Goal: Task Accomplishment & Management: Manage account settings

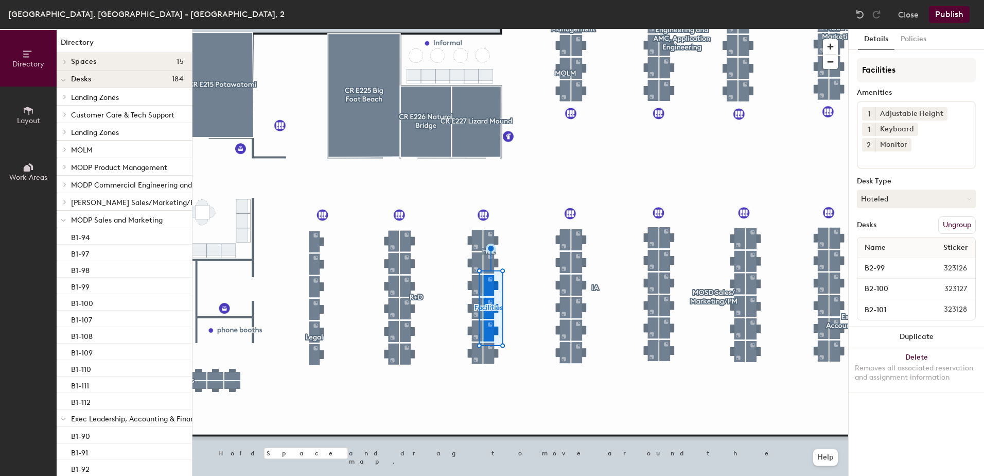
click at [22, 118] on span "Layout" at bounding box center [28, 120] width 23 height 9
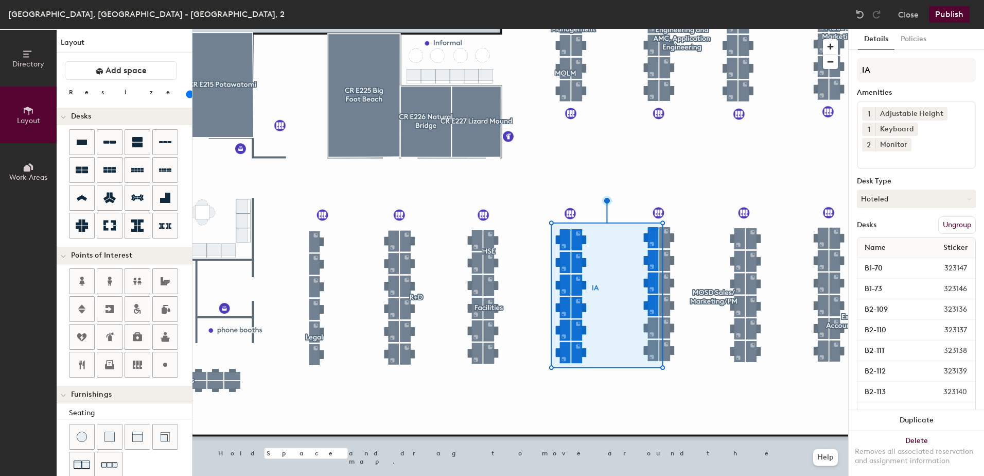
click at [794, 229] on button "Ungroup" at bounding box center [957, 225] width 38 height 18
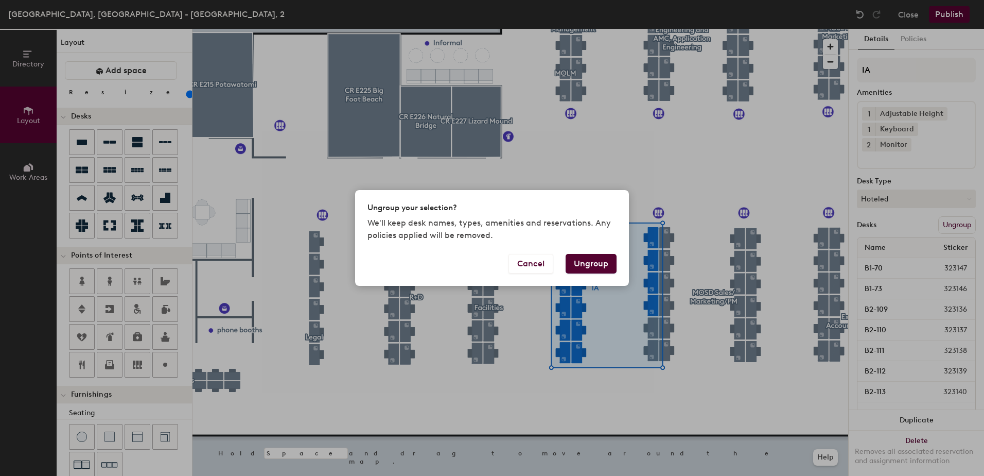
click at [591, 260] on button "Ungroup" at bounding box center [591, 264] width 51 height 20
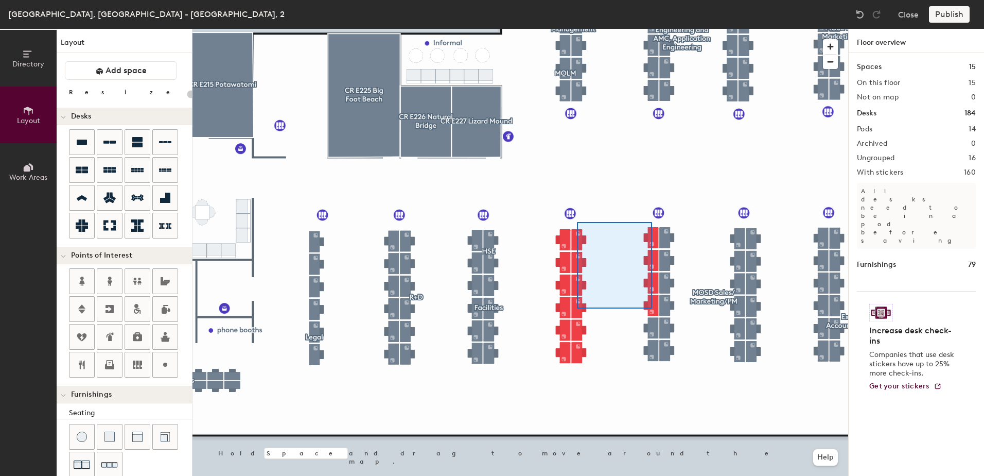
type input "80"
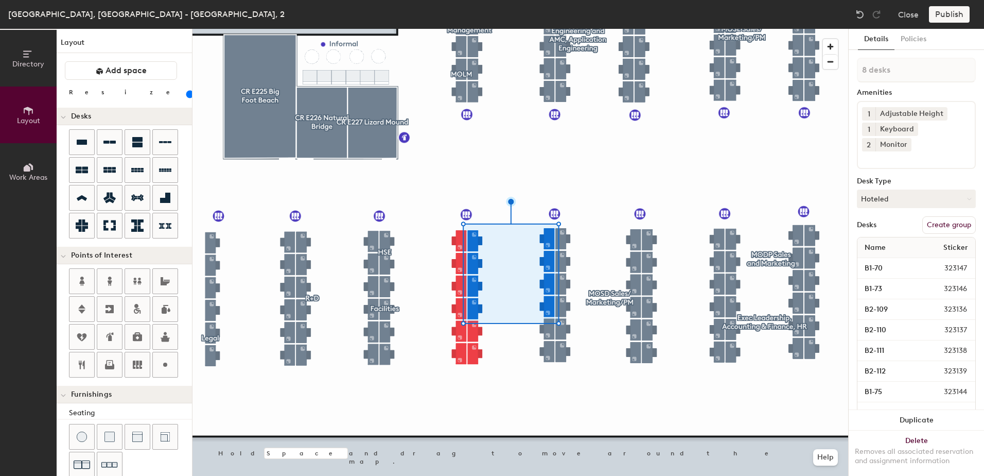
type input "1 desk"
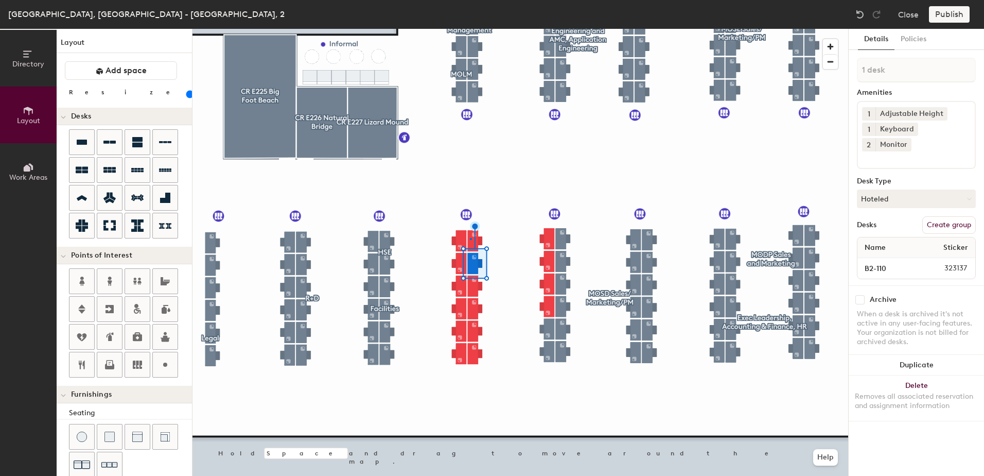
click at [470, 29] on div at bounding box center [521, 29] width 656 height 0
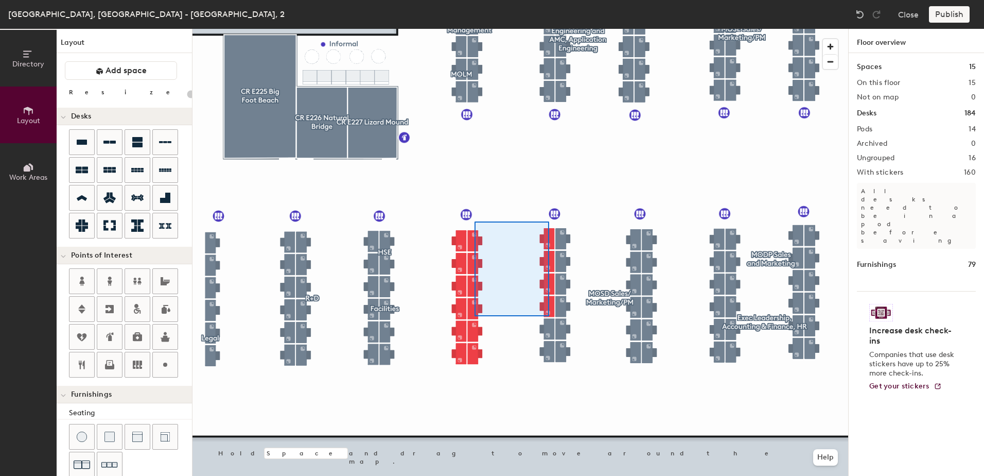
type input "80"
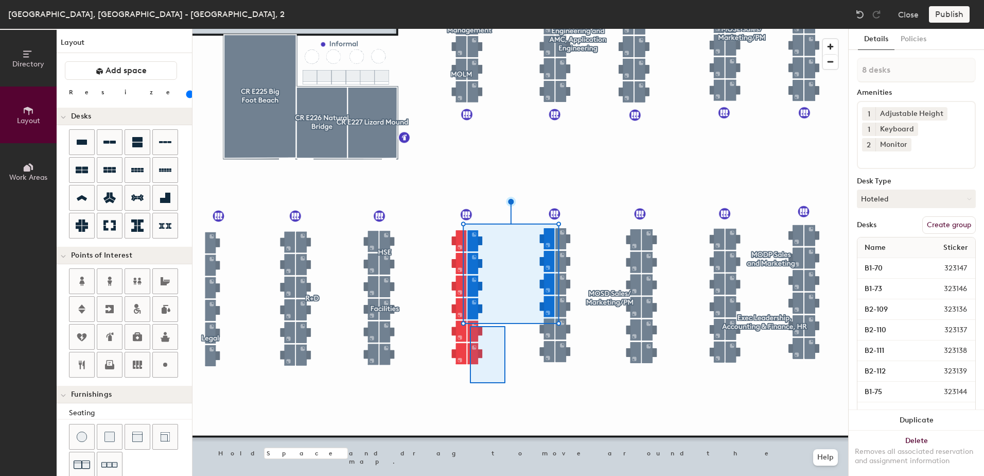
type input "2 desks"
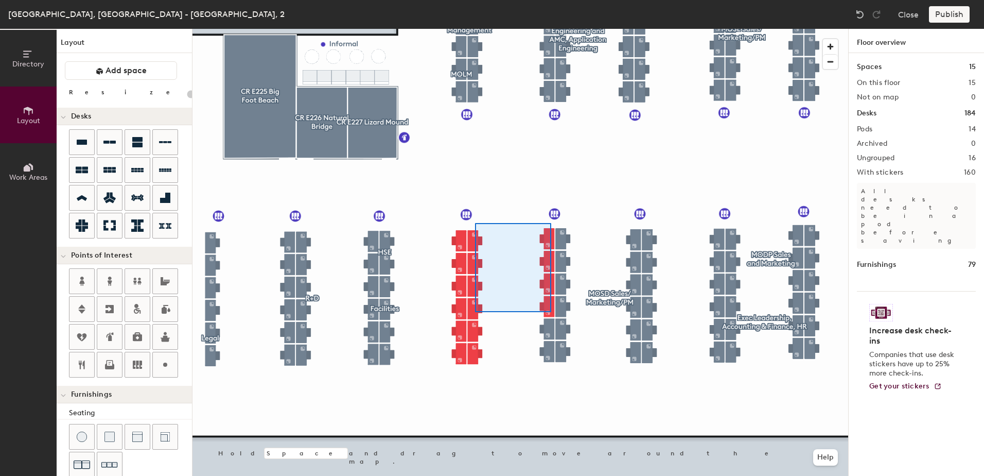
type input "80"
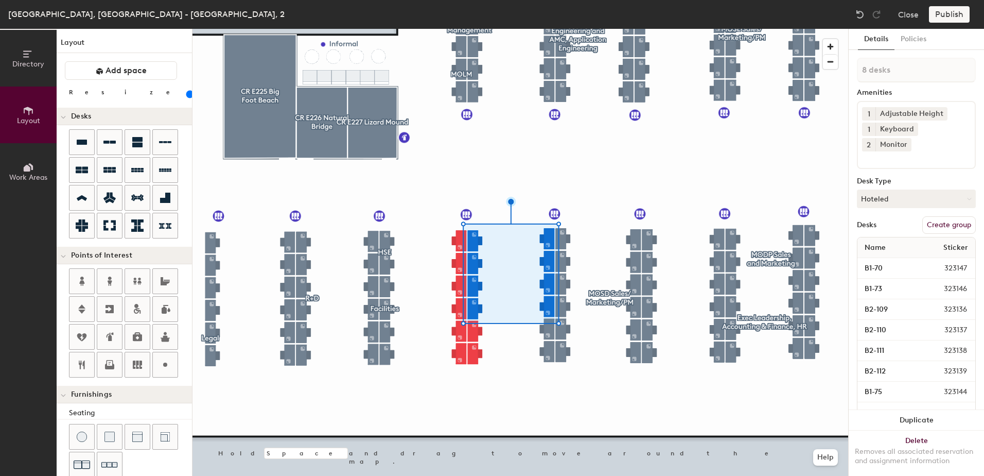
type input "1 desk"
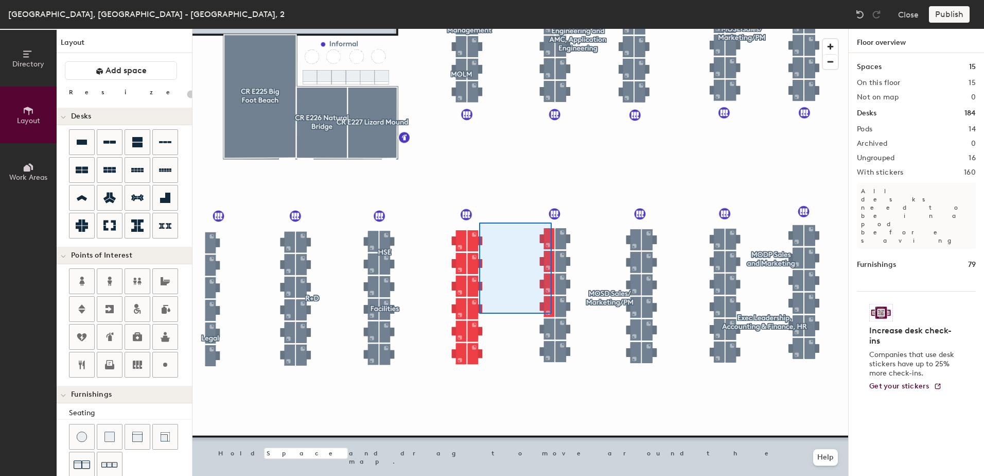
type input "80"
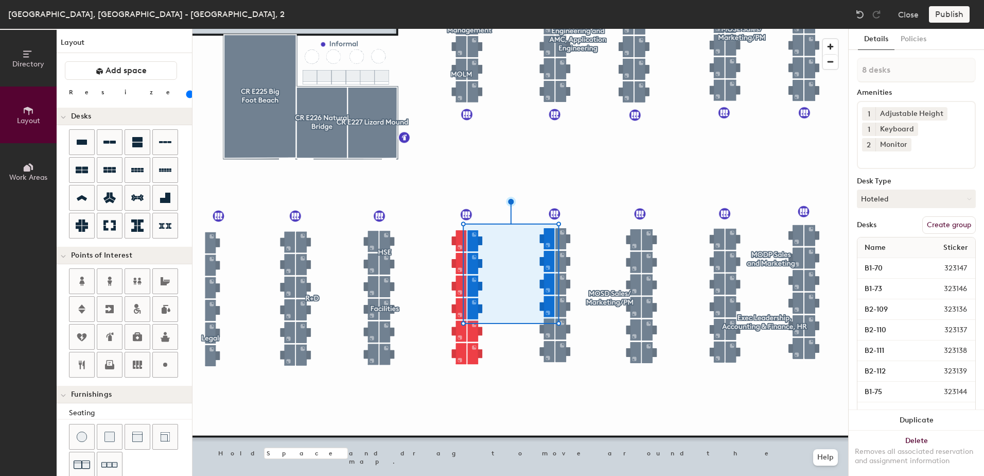
click at [794, 231] on button "Create group" at bounding box center [949, 225] width 54 height 18
click at [794, 79] on div "Directory Layout Work Areas Layout Add space Resize Desks Points of Interest Fu…" at bounding box center [492, 252] width 984 height 447
type input "IA"
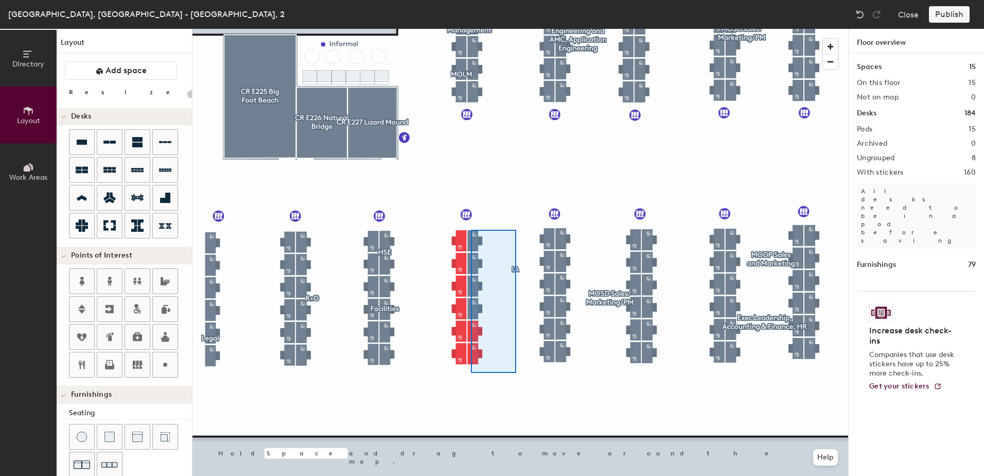
drag, startPoint x: 903, startPoint y: 71, endPoint x: 850, endPoint y: 267, distance: 203.1
click at [471, 29] on div at bounding box center [521, 29] width 656 height 0
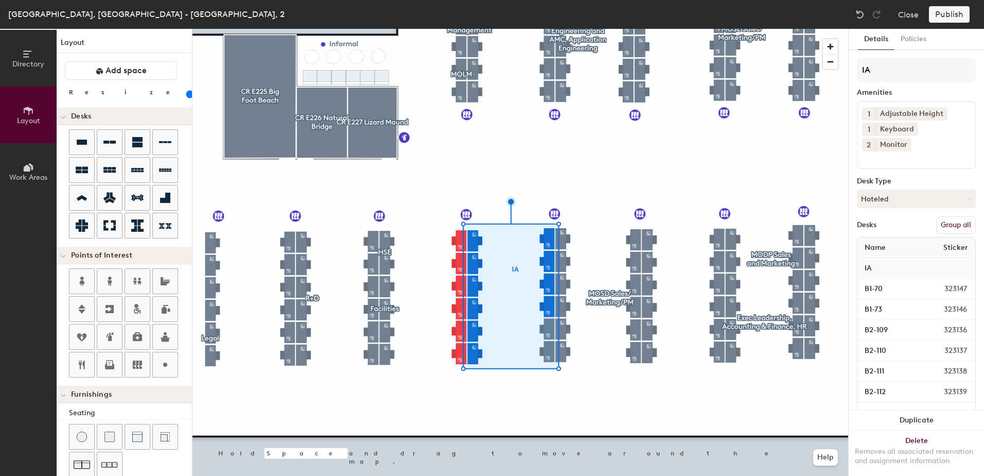
click at [794, 220] on button "Group all" at bounding box center [956, 225] width 40 height 18
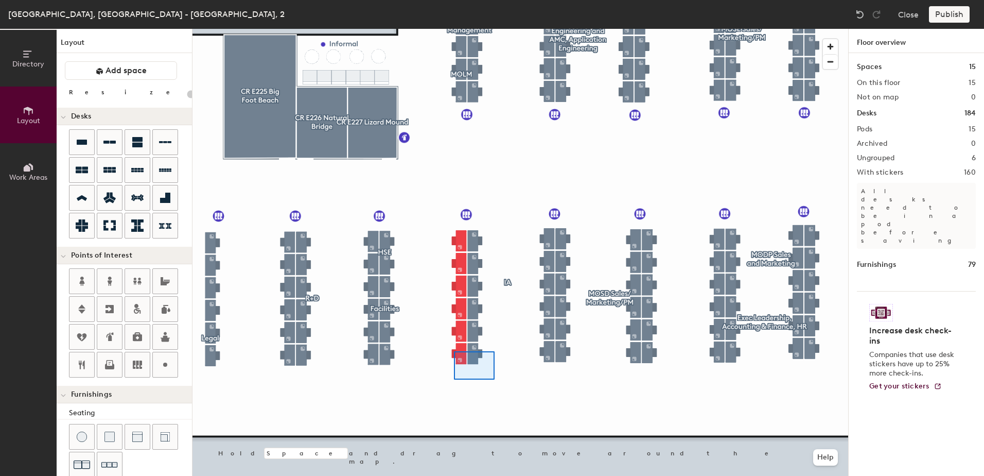
click at [454, 29] on div at bounding box center [521, 29] width 656 height 0
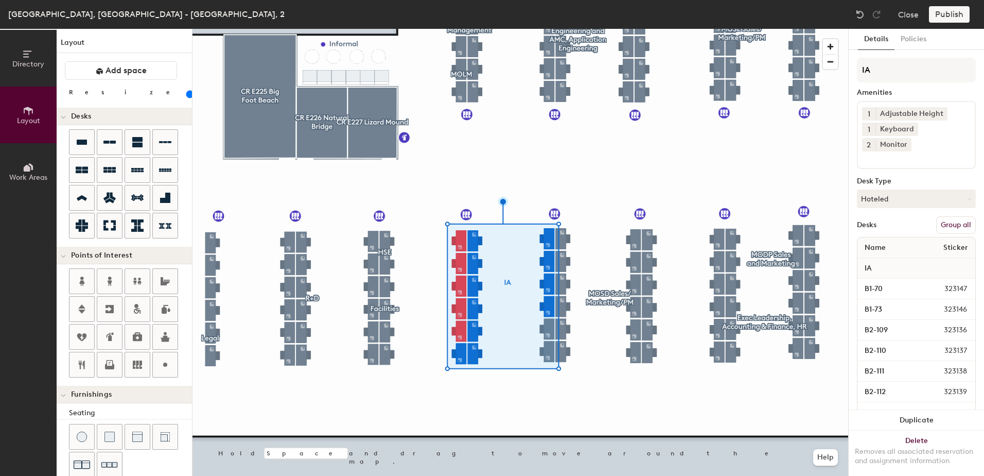
click at [794, 224] on button "Group all" at bounding box center [956, 225] width 40 height 18
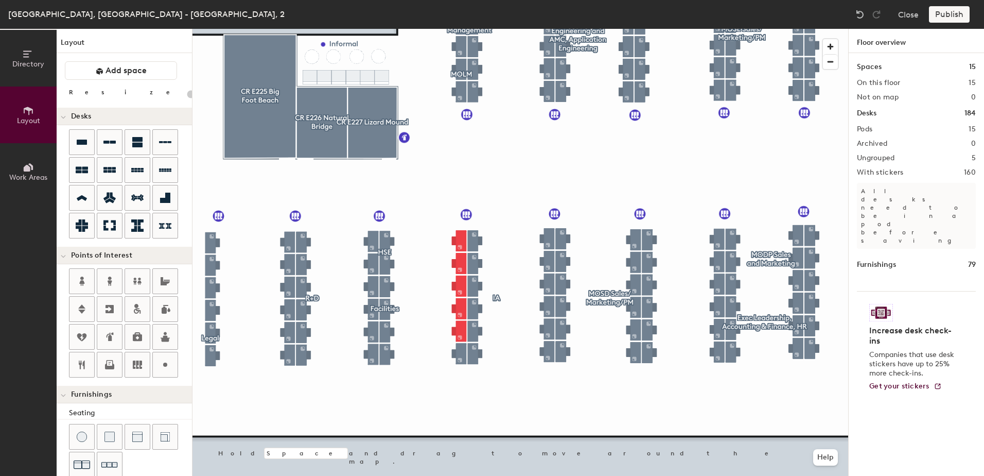
type input "80"
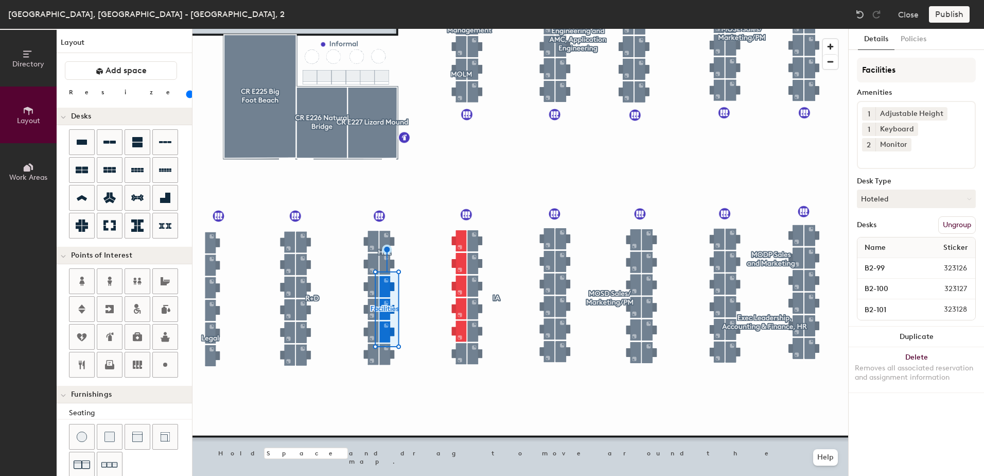
click at [794, 216] on button "Ungroup" at bounding box center [957, 225] width 38 height 18
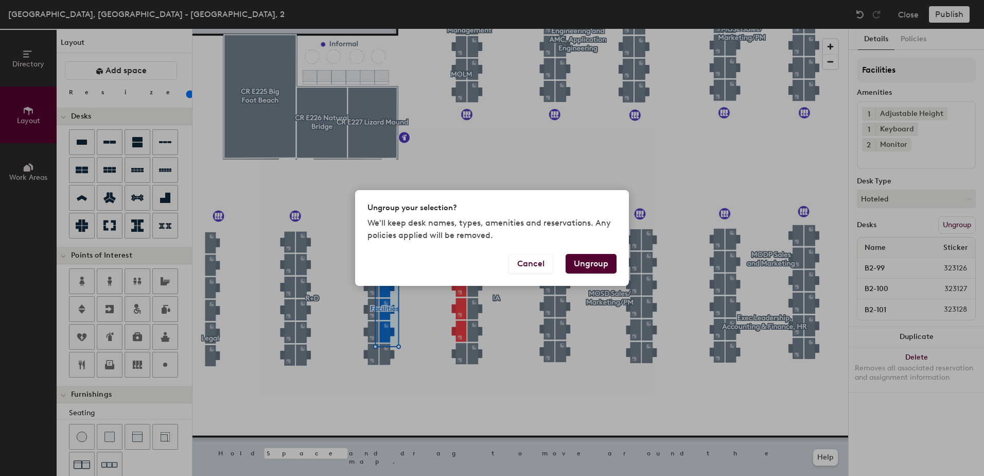
click at [597, 263] on button "Ungroup" at bounding box center [591, 264] width 51 height 20
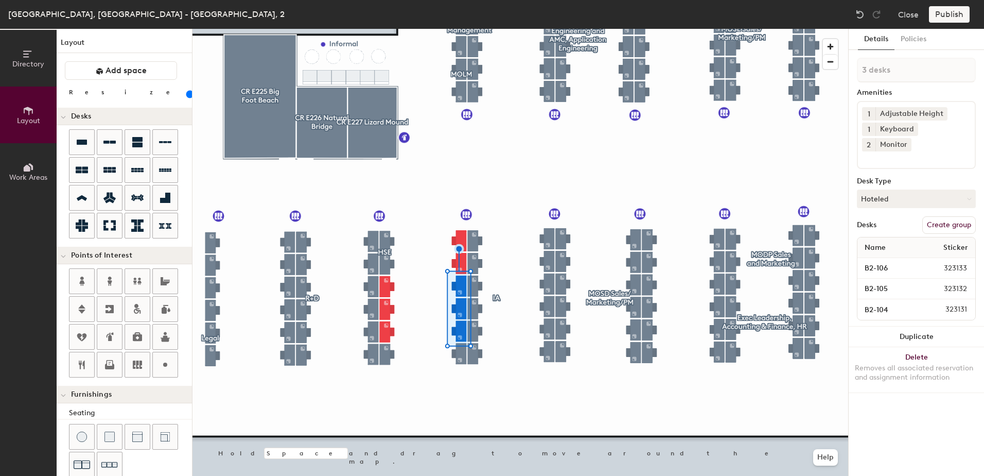
click at [952, 216] on button "Create group" at bounding box center [949, 225] width 54 height 18
drag, startPoint x: 894, startPoint y: 73, endPoint x: 848, endPoint y: 75, distance: 45.9
click at [848, 75] on div "Details Policies Pod 15 Amenities 1 Adjustable Height 1 Keyboard 2 Monitor Desk…" at bounding box center [916, 252] width 136 height 447
type input "Facilities"
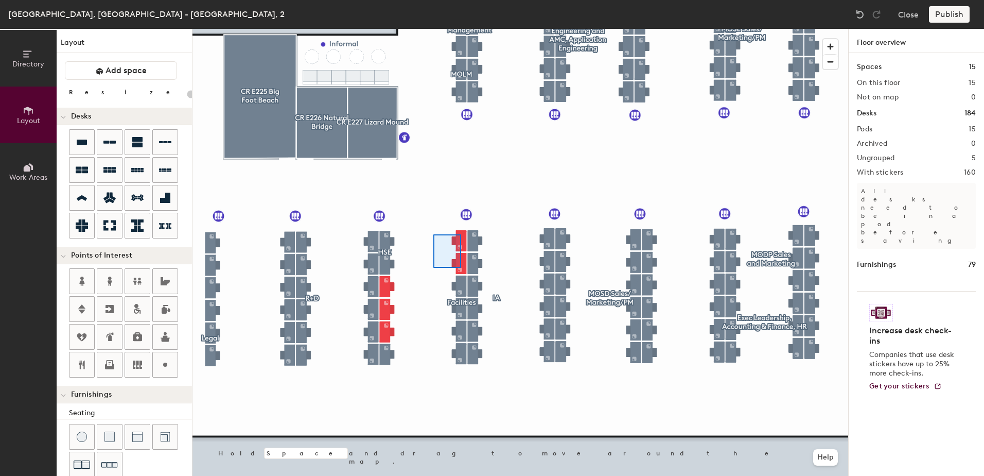
type input "80"
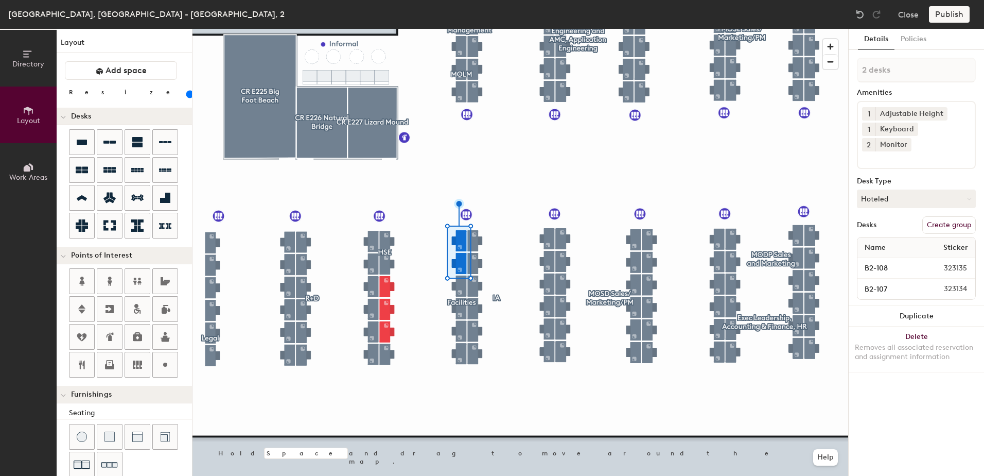
click at [948, 216] on button "Create group" at bounding box center [949, 225] width 54 height 18
click at [810, 70] on div "Directory Layout Work Areas Layout Add space Resize Desks Points of Interest Fu…" at bounding box center [492, 252] width 984 height 447
type input "HSE"
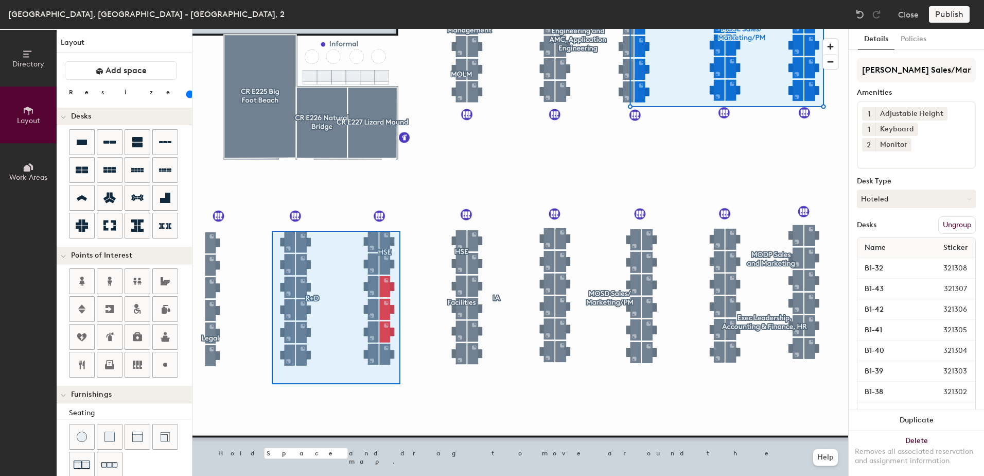
drag, startPoint x: 889, startPoint y: 67, endPoint x: 863, endPoint y: 70, distance: 25.9
click at [273, 29] on div at bounding box center [521, 29] width 656 height 0
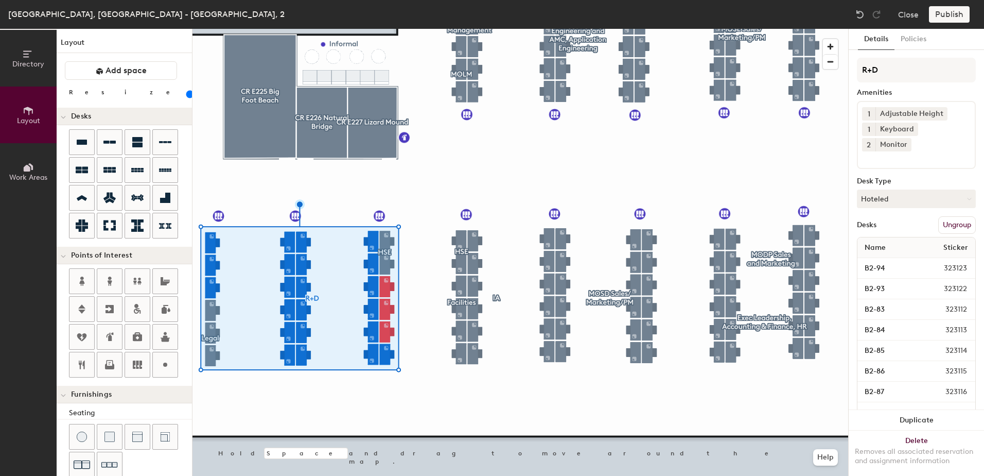
click at [949, 229] on button "Ungroup" at bounding box center [957, 225] width 38 height 18
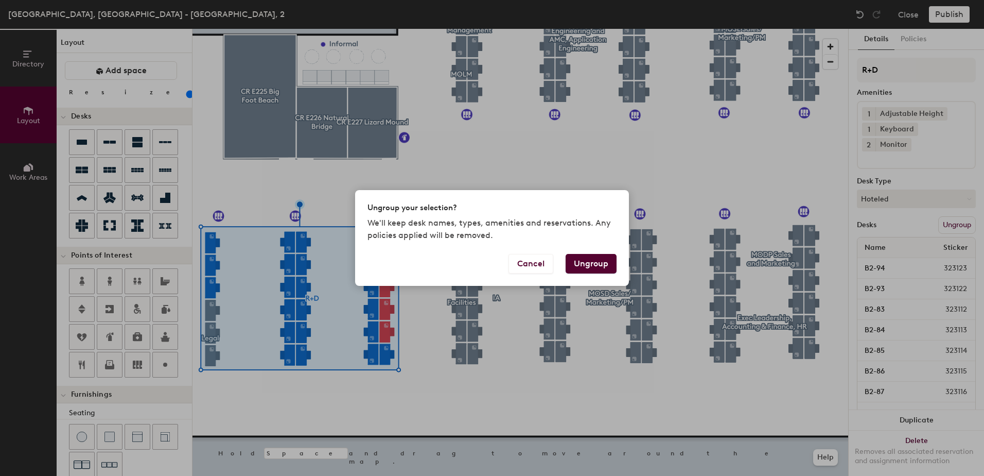
click at [596, 260] on button "Ungroup" at bounding box center [591, 264] width 51 height 20
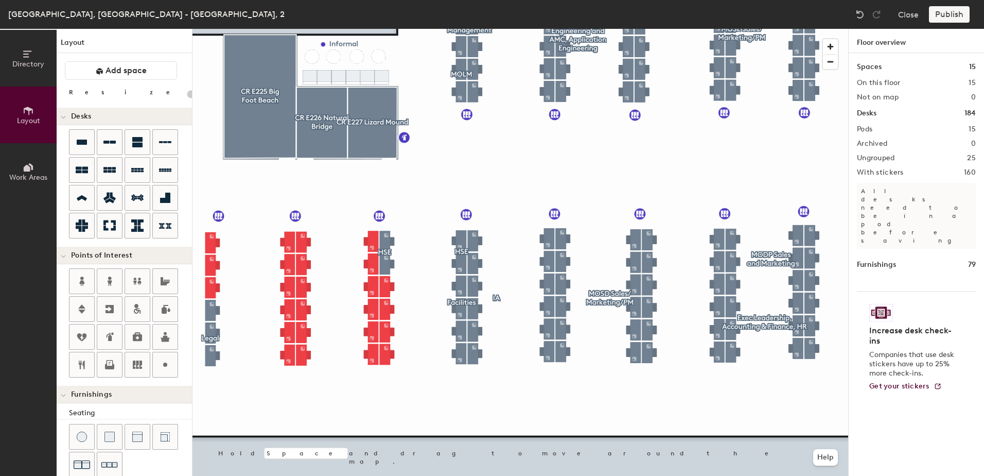
type input "80"
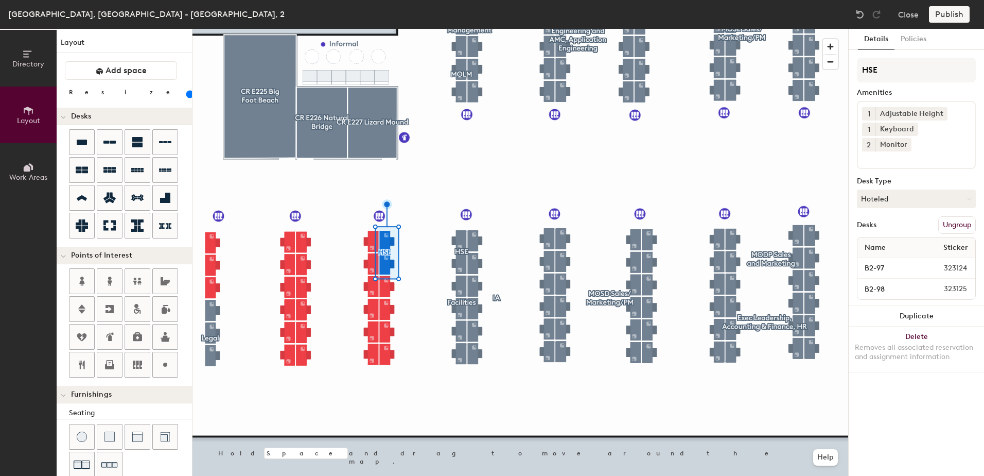
click at [955, 216] on button "Ungroup" at bounding box center [957, 225] width 38 height 18
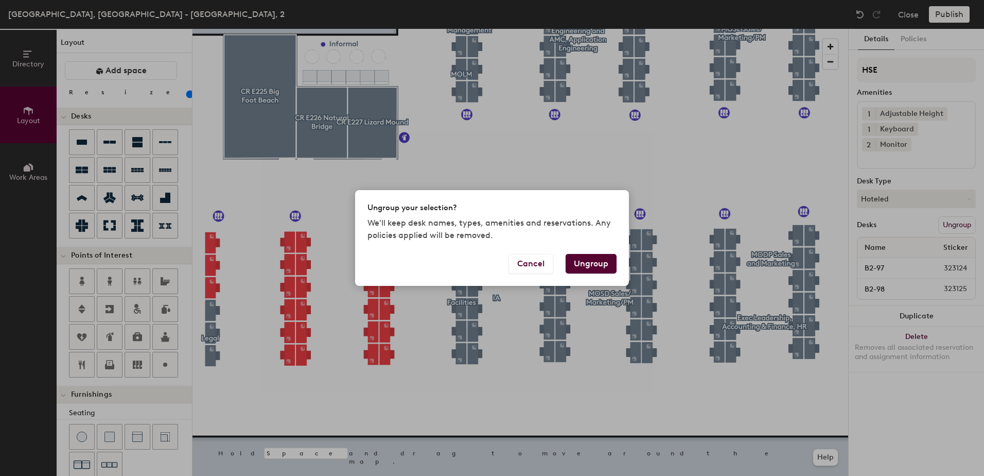
click at [599, 260] on button "Ungroup" at bounding box center [591, 264] width 51 height 20
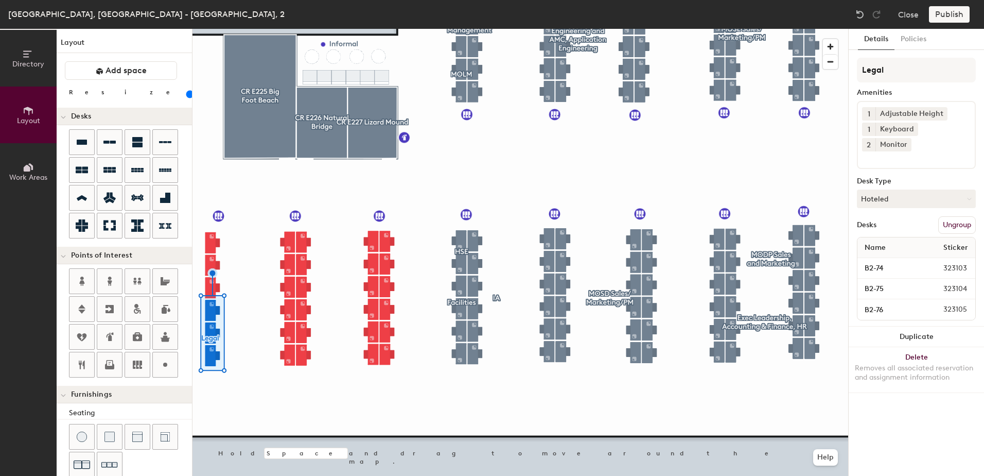
click at [957, 216] on button "Ungroup" at bounding box center [957, 225] width 38 height 18
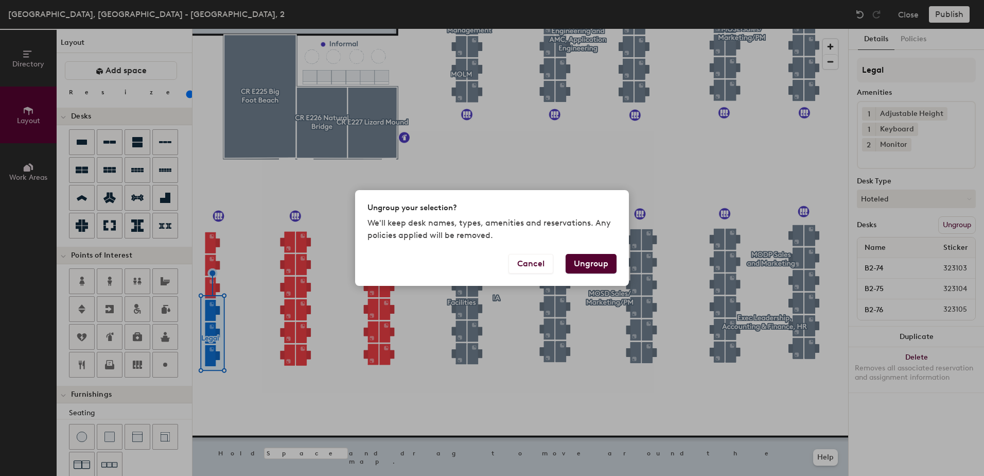
click at [596, 267] on button "Ungroup" at bounding box center [591, 264] width 51 height 20
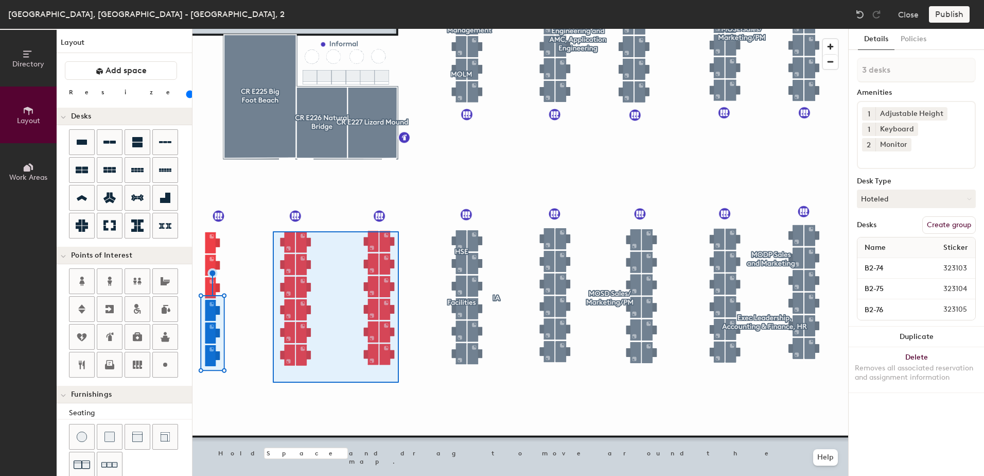
click at [273, 29] on div at bounding box center [521, 29] width 656 height 0
type input "24 desks"
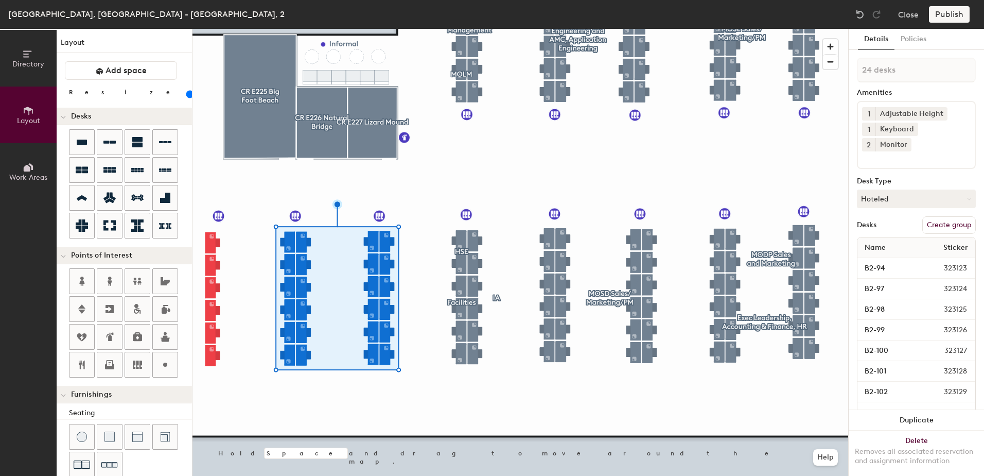
click at [945, 227] on button "Create group" at bounding box center [949, 225] width 54 height 18
click at [808, 71] on div "Directory Layout Work Areas Layout Add space Resize Desks Points of Interest Fu…" at bounding box center [492, 252] width 984 height 447
type input "R&D"
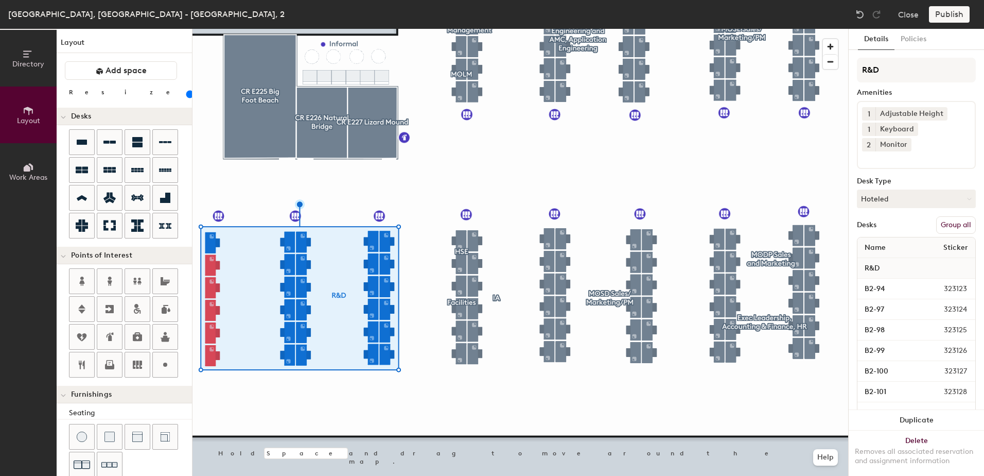
click at [948, 222] on button "Group all" at bounding box center [956, 225] width 40 height 18
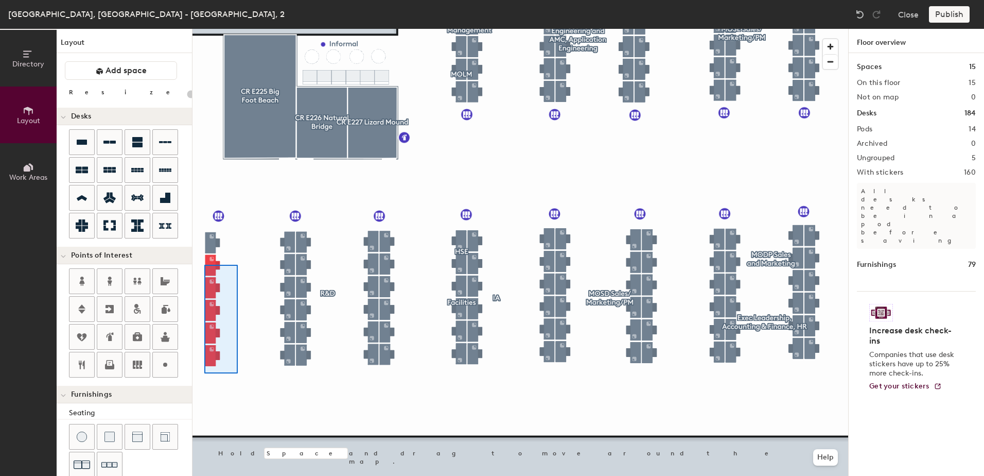
click at [204, 29] on div at bounding box center [521, 29] width 656 height 0
type input "80"
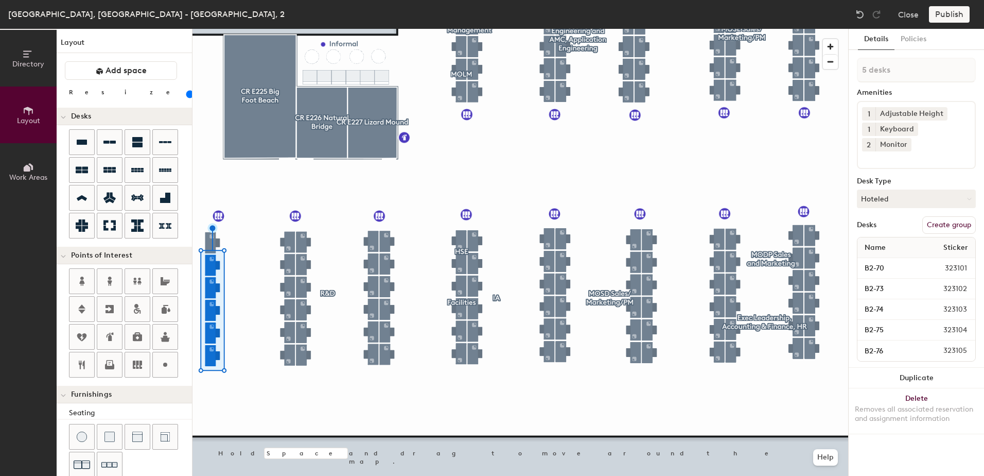
click at [940, 216] on button "Create group" at bounding box center [949, 225] width 54 height 18
click at [791, 82] on div "Directory Layout Work Areas Layout Add space Resize Desks Points of Interest Fu…" at bounding box center [492, 252] width 984 height 447
type input "Legal"
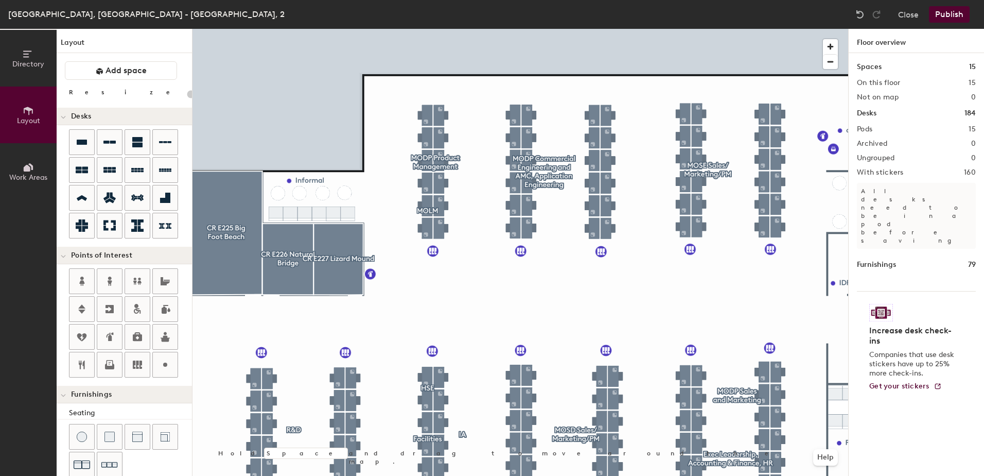
type input "80"
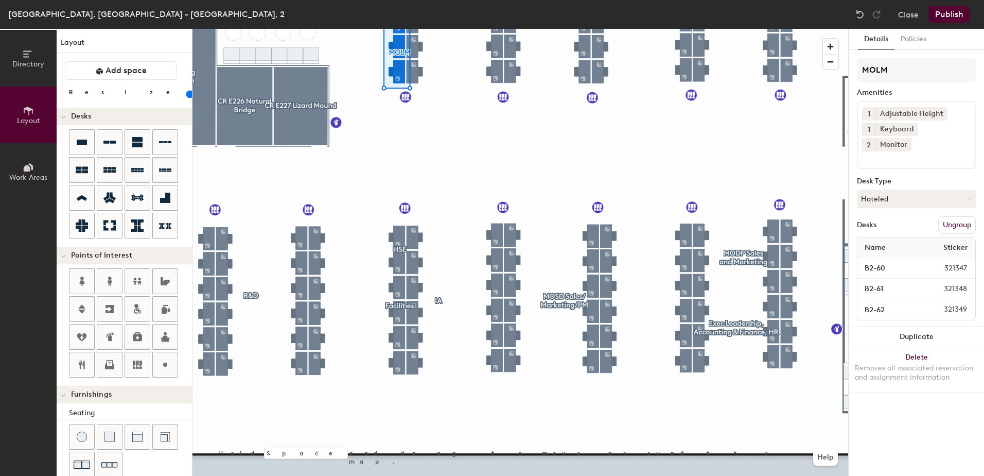
click at [31, 171] on icon at bounding box center [28, 167] width 11 height 11
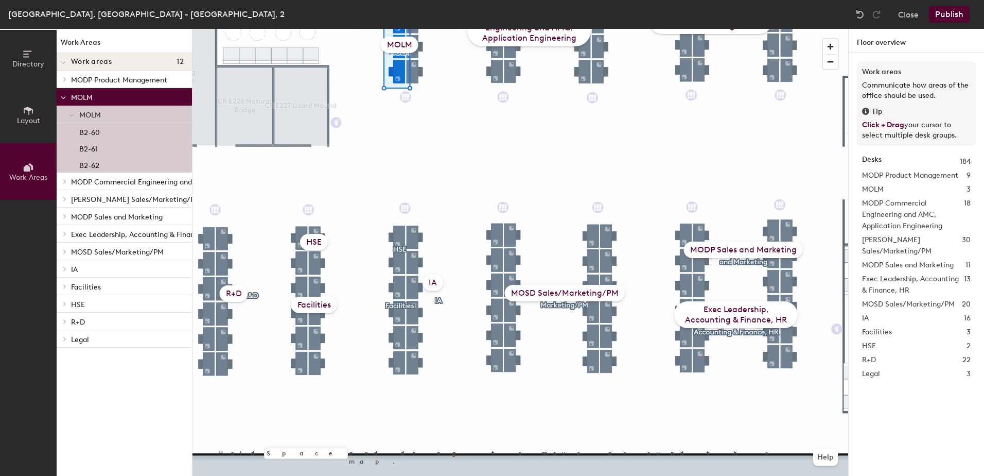
click at [577, 296] on div "MOSD Sales/Marketing/PM" at bounding box center [565, 293] width 120 height 16
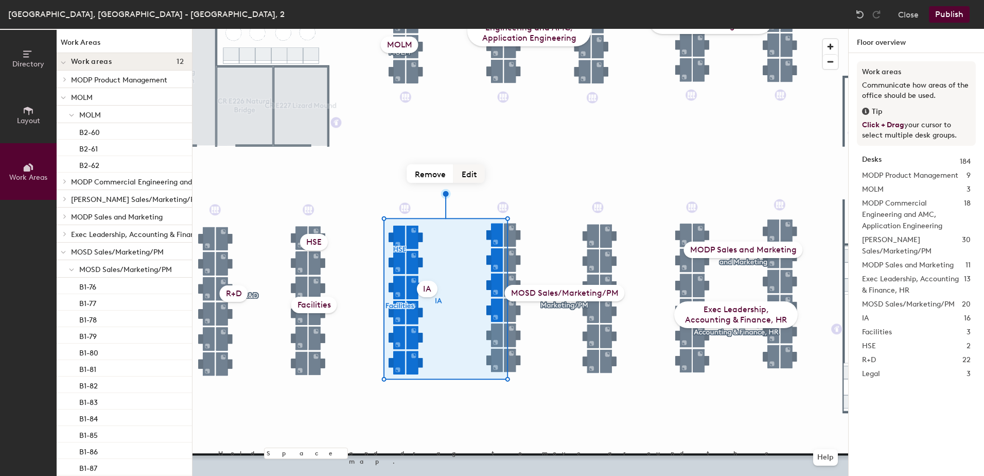
click at [468, 172] on button "Edit" at bounding box center [469, 173] width 31 height 19
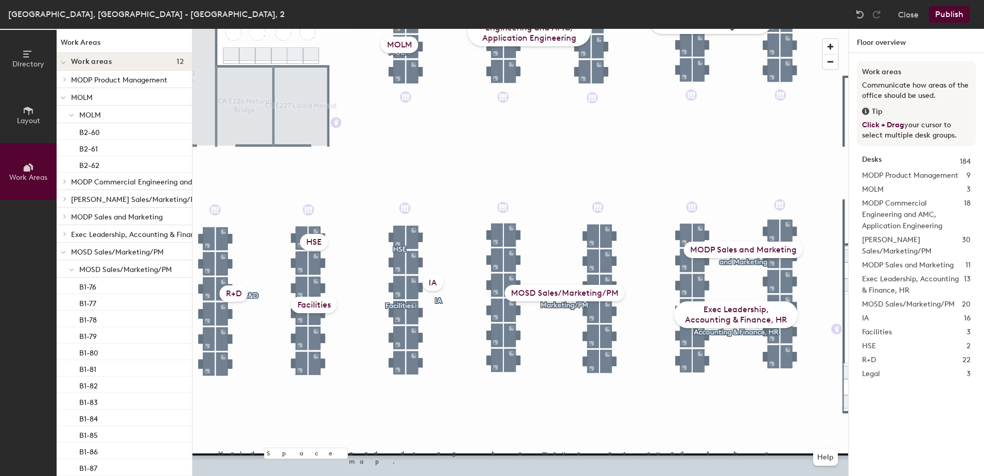
click at [437, 285] on div "IA" at bounding box center [433, 282] width 21 height 16
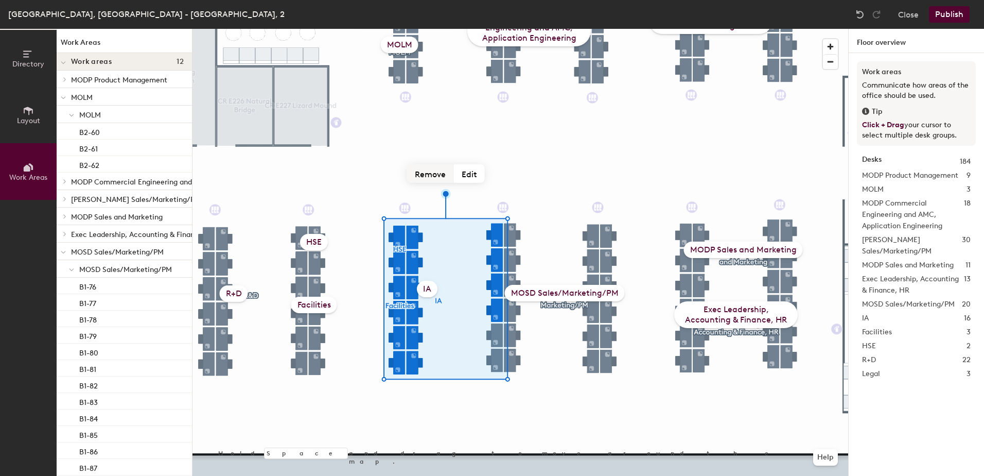
click at [430, 174] on button "Remove" at bounding box center [430, 173] width 47 height 19
click at [458, 174] on button "Create work area" at bounding box center [445, 173] width 83 height 19
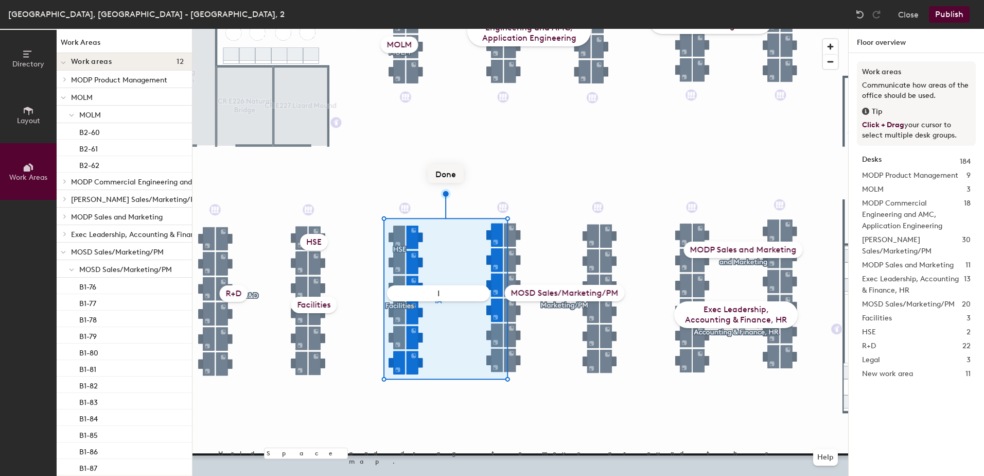
type input "IA"
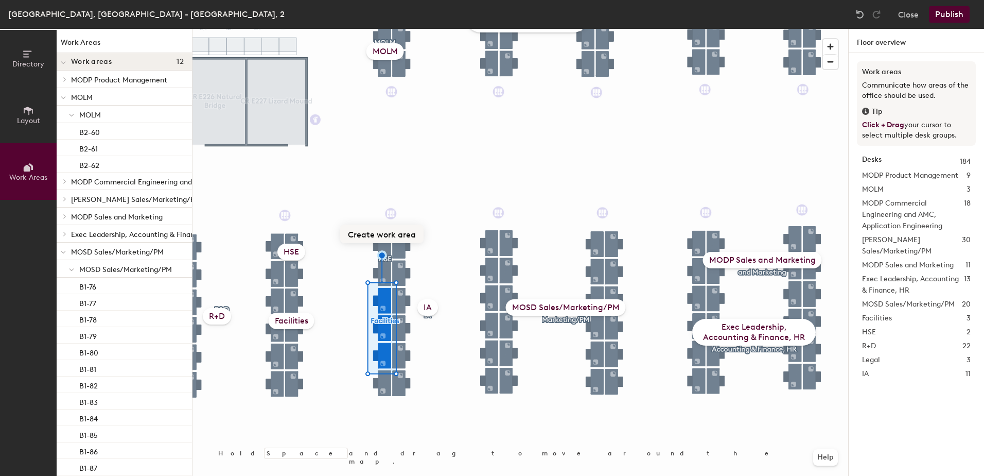
click at [393, 233] on button "Create work area" at bounding box center [381, 233] width 83 height 19
type input "Facilities"
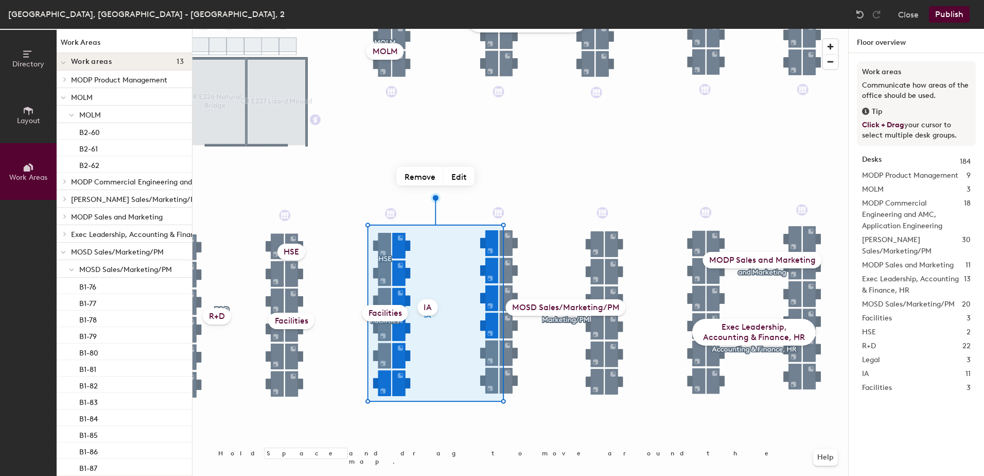
click at [395, 316] on div "Facilities" at bounding box center [385, 313] width 46 height 16
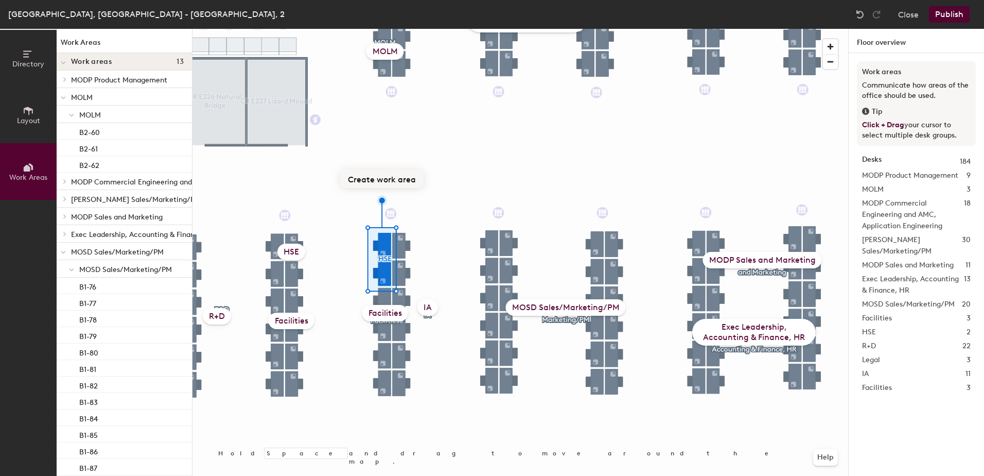
click at [397, 178] on button "Create work area" at bounding box center [381, 178] width 83 height 19
type input "HSE"
click at [431, 306] on div "IA" at bounding box center [427, 307] width 21 height 16
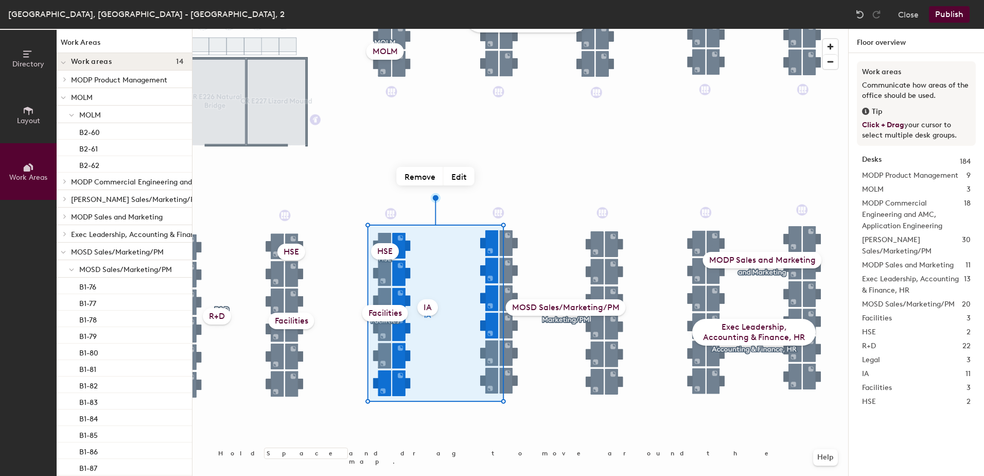
click at [289, 320] on div "Facilities" at bounding box center [292, 320] width 46 height 16
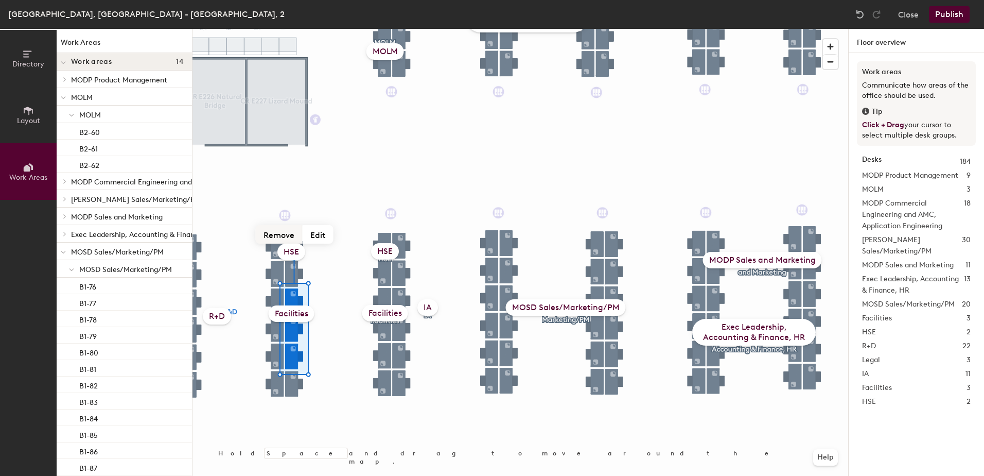
click at [289, 231] on button "Remove" at bounding box center [279, 234] width 47 height 19
click at [292, 252] on div "HSE" at bounding box center [291, 251] width 28 height 16
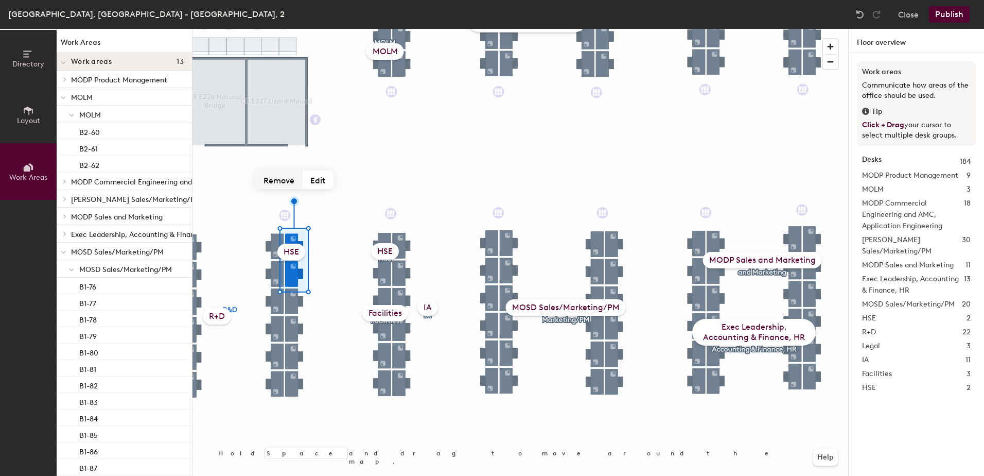
click at [276, 188] on button "Remove" at bounding box center [279, 179] width 47 height 19
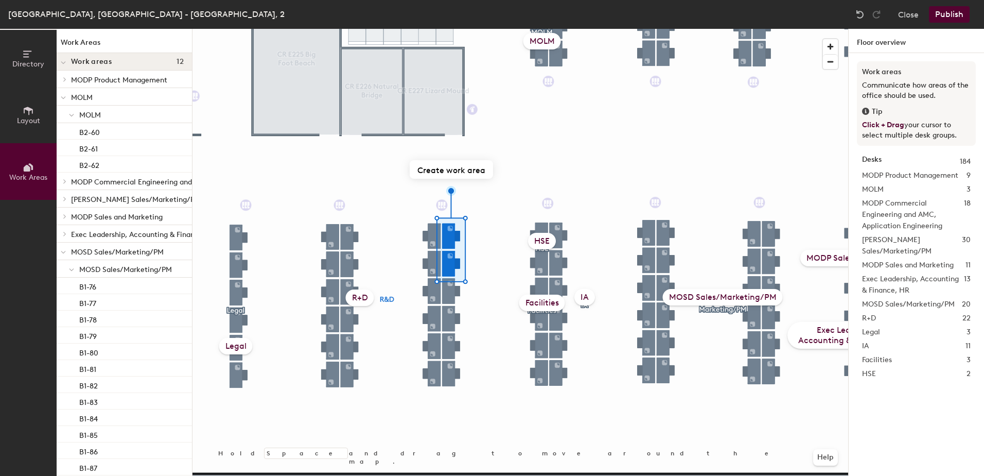
click at [356, 295] on div "R+D" at bounding box center [360, 297] width 28 height 16
click at [357, 294] on div "R+D" at bounding box center [360, 297] width 28 height 16
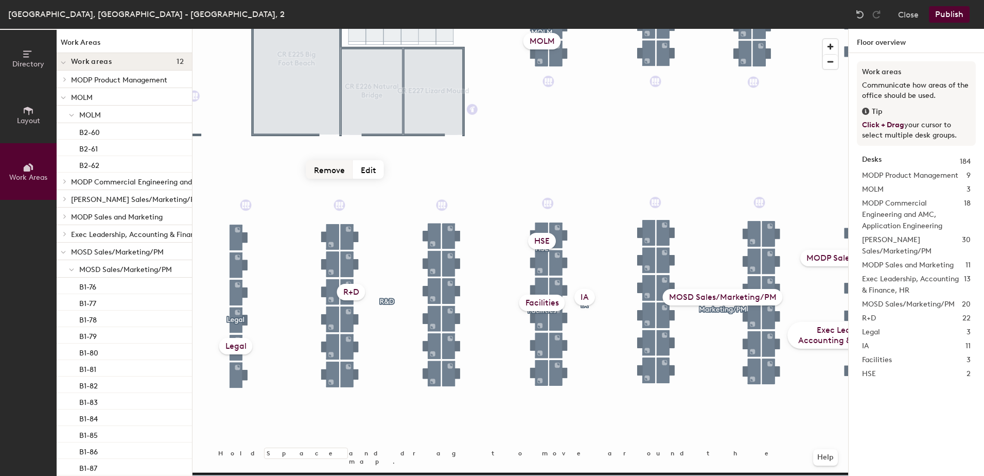
click at [326, 171] on button "Remove" at bounding box center [329, 169] width 47 height 19
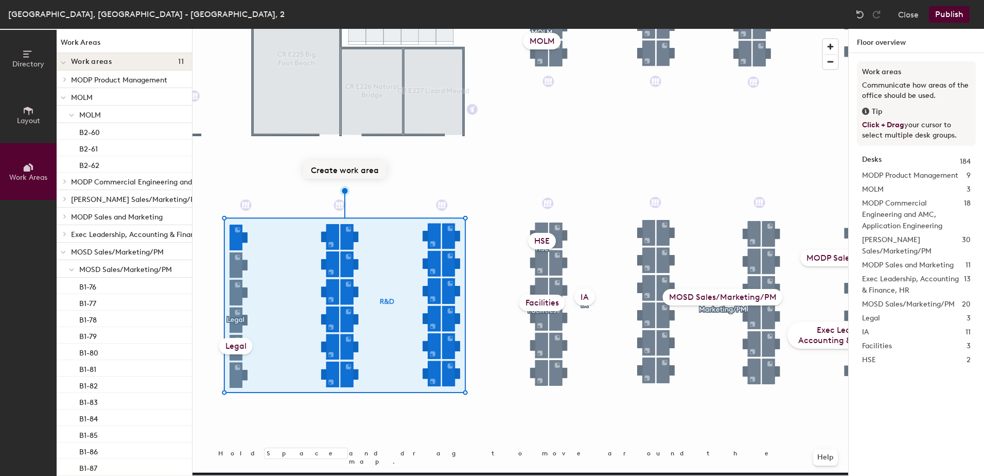
click at [351, 174] on button "Create work area" at bounding box center [344, 169] width 83 height 19
type input "R&D"
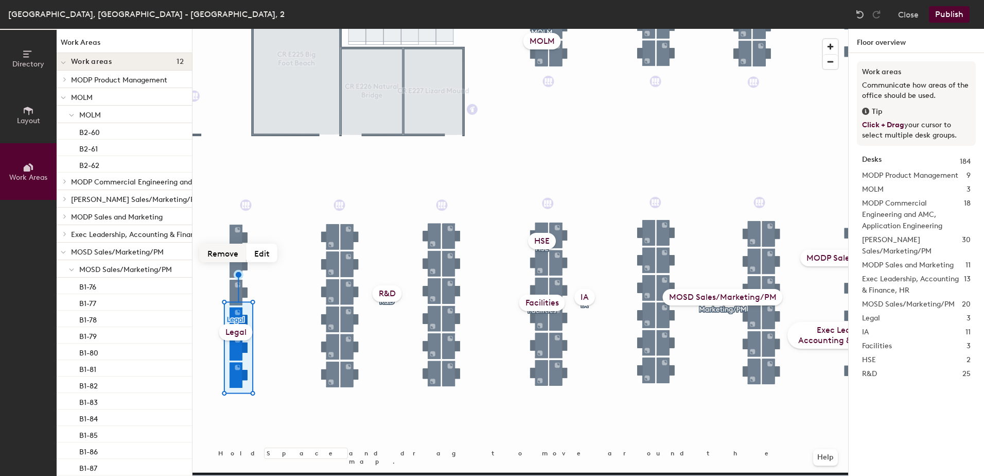
click at [233, 254] on button "Remove" at bounding box center [223, 252] width 47 height 19
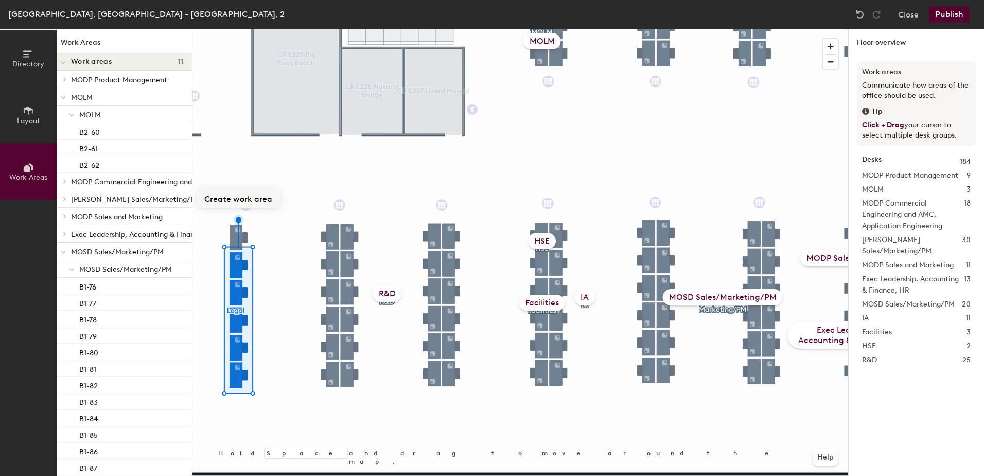
click at [247, 203] on button "Create work area" at bounding box center [238, 198] width 83 height 19
type input "Legal"
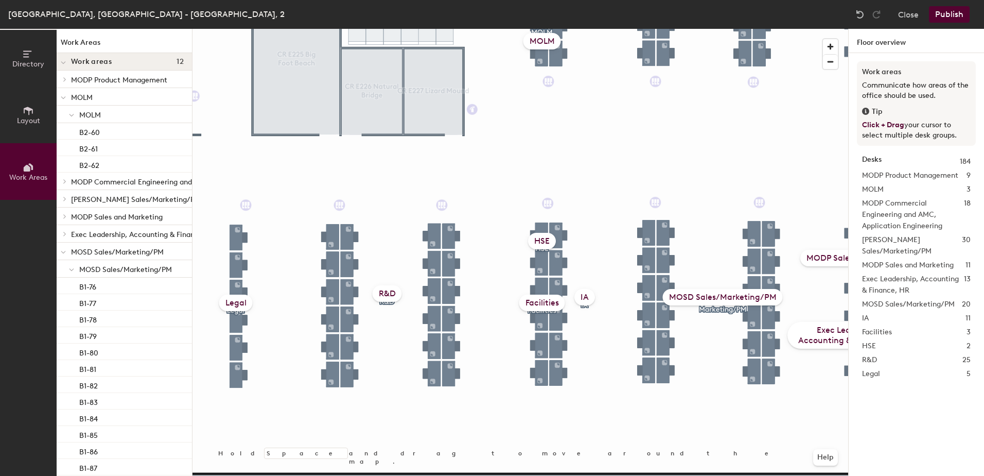
click at [233, 302] on div "Legal" at bounding box center [235, 302] width 33 height 16
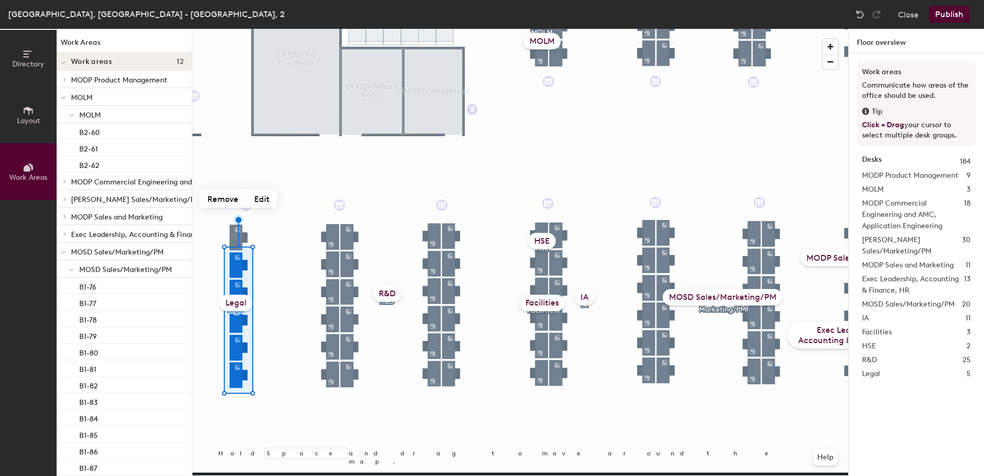
click at [387, 293] on div "R&D" at bounding box center [387, 293] width 29 height 16
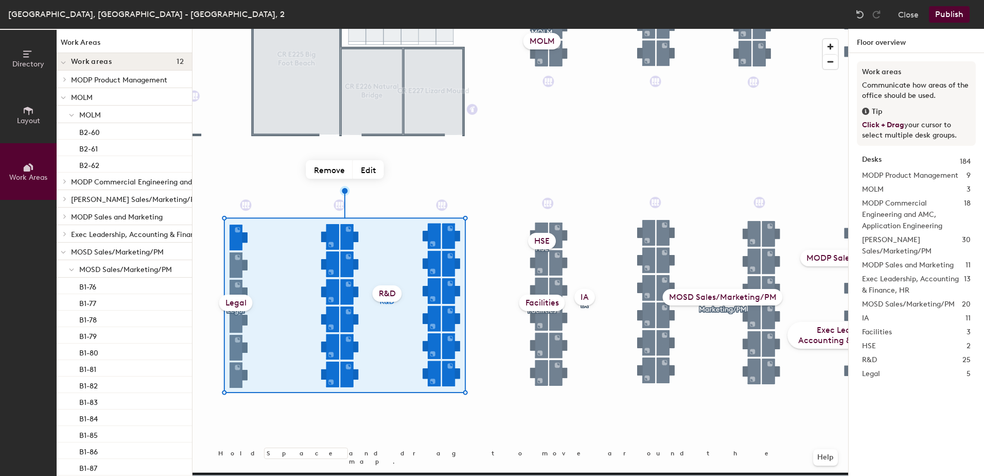
click at [540, 239] on div "HSE" at bounding box center [542, 241] width 28 height 16
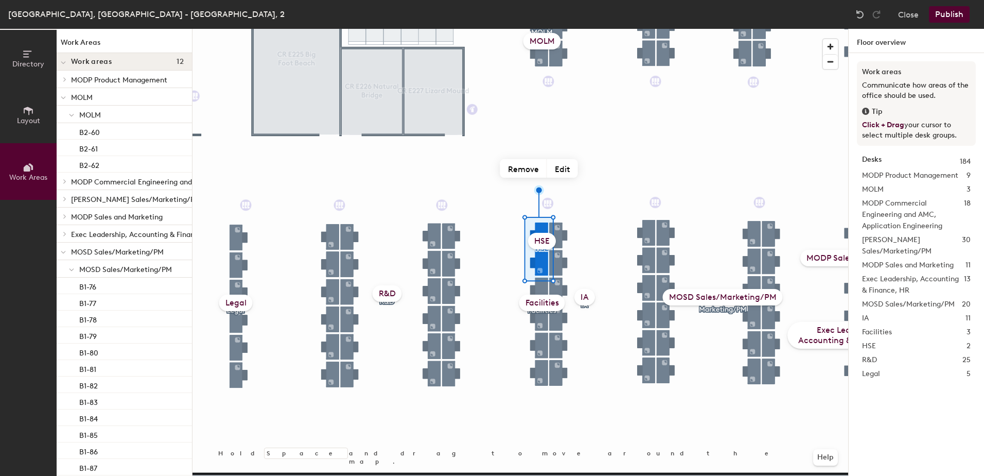
click at [545, 299] on div "Facilities" at bounding box center [542, 302] width 46 height 16
click at [589, 295] on div "IA" at bounding box center [584, 297] width 21 height 16
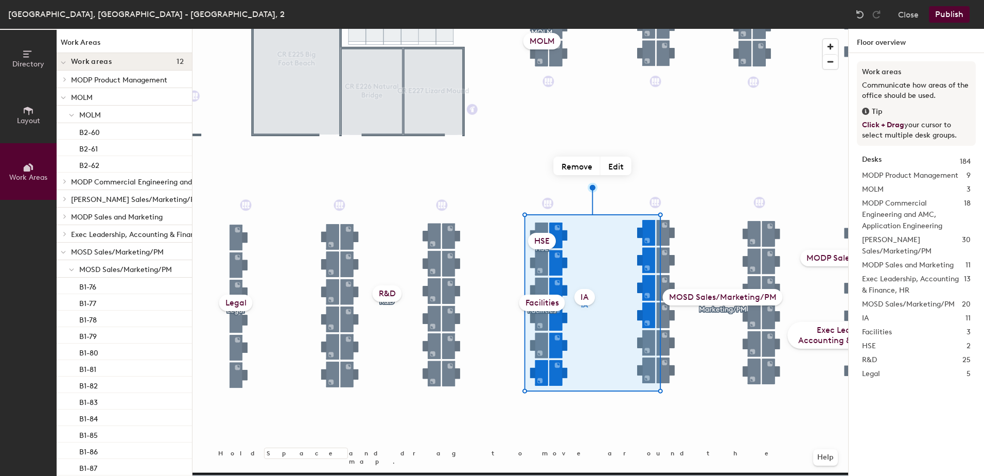
click at [736, 298] on div "MOSD Sales/Marketing/PM" at bounding box center [723, 297] width 120 height 16
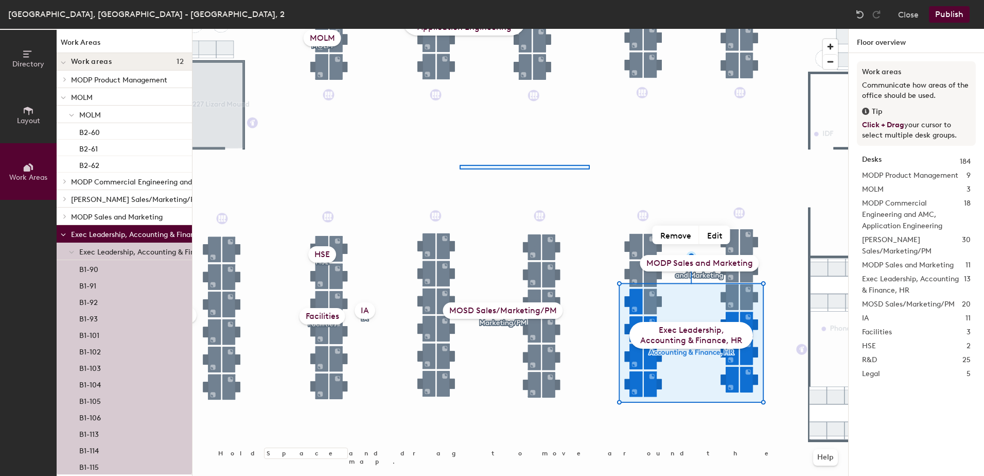
click at [541, 29] on div at bounding box center [521, 29] width 656 height 0
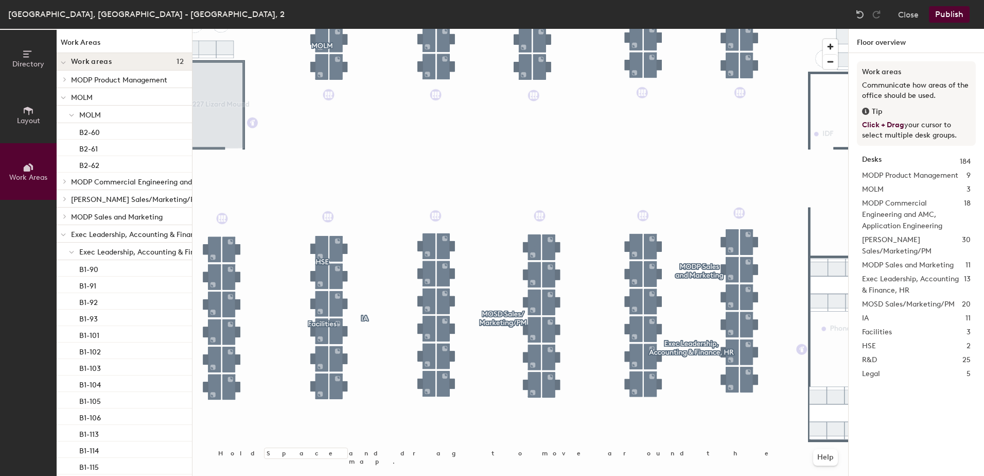
click at [860, 231] on div "Directory Layout Work Areas Work Areas Work areas 12 MODP Product Management MO…" at bounding box center [492, 252] width 984 height 447
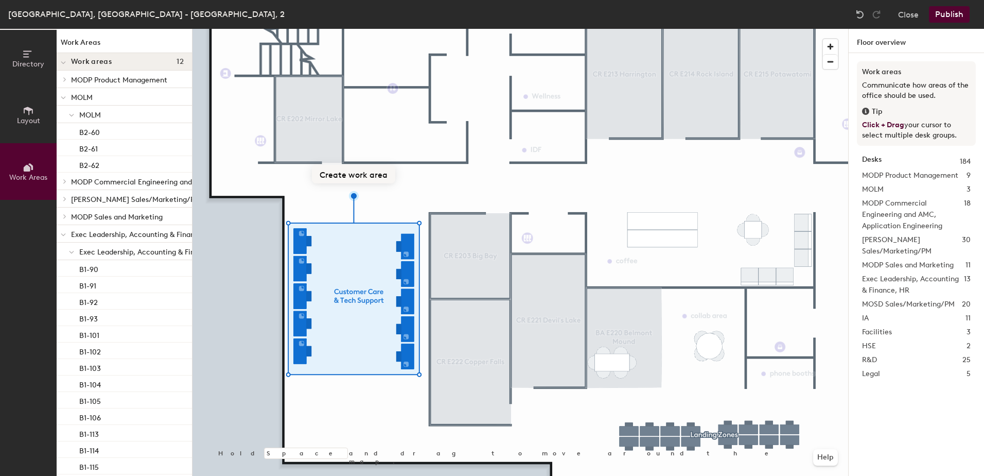
click at [353, 173] on button "Create work area" at bounding box center [353, 174] width 83 height 19
type input "MODP Customer Care and Tech Support"
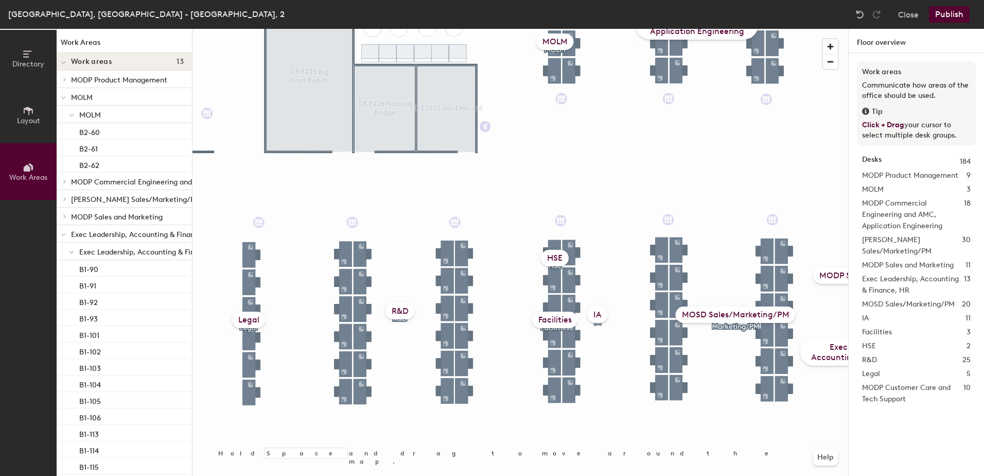
click at [446, 29] on div at bounding box center [521, 29] width 656 height 0
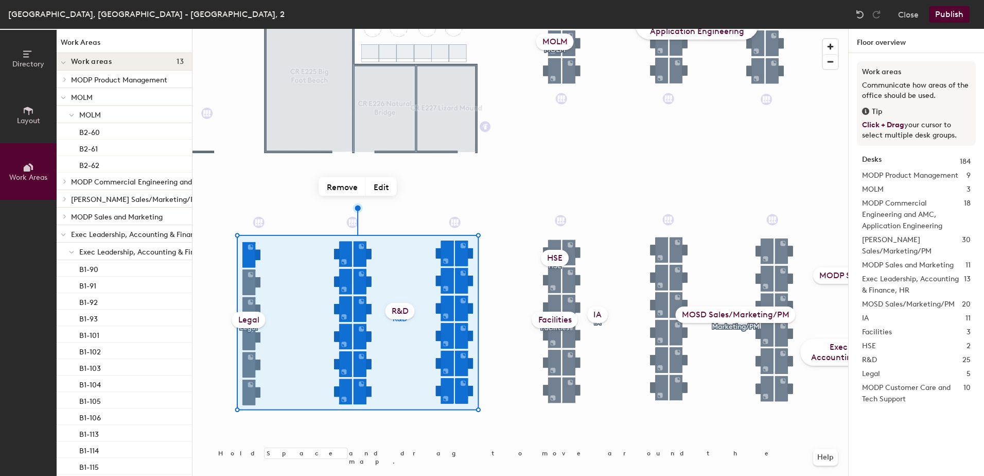
click at [28, 111] on icon at bounding box center [28, 110] width 11 height 11
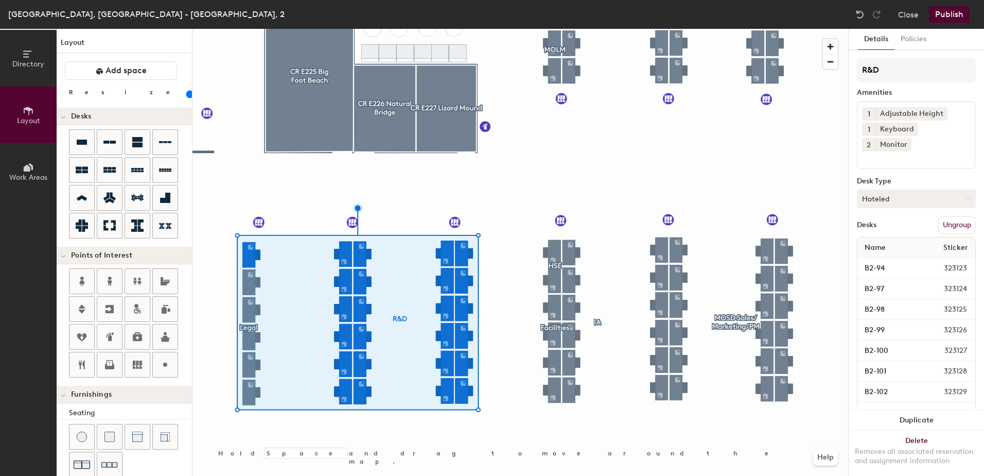
click at [926, 204] on button "Hoteled" at bounding box center [916, 198] width 119 height 19
click at [891, 231] on div "Assigned" at bounding box center [909, 230] width 103 height 15
click at [949, 13] on button "Publish" at bounding box center [949, 14] width 41 height 16
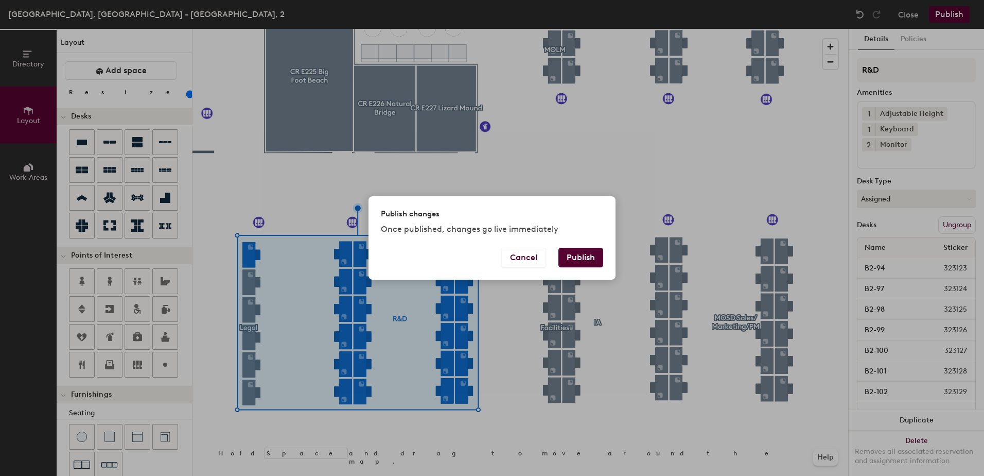
click at [588, 258] on button "Publish" at bounding box center [580, 258] width 45 height 20
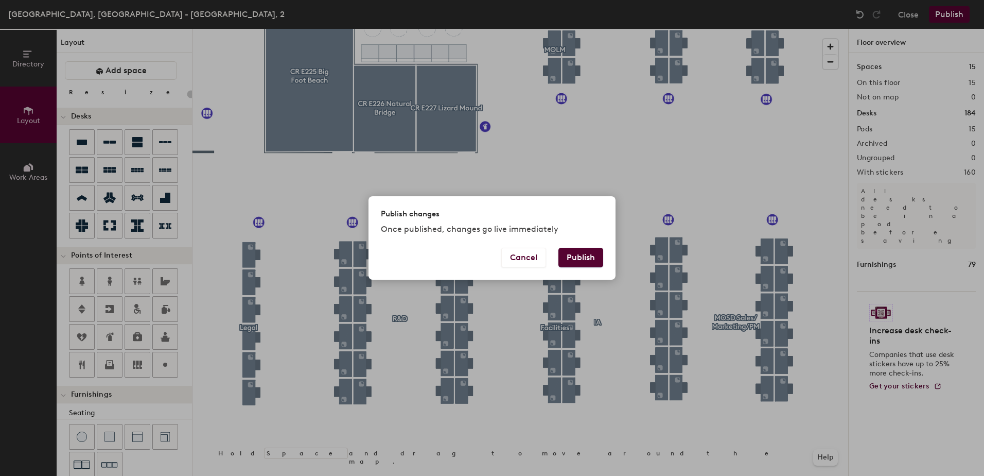
type input "20"
